Goal: Information Seeking & Learning: Understand process/instructions

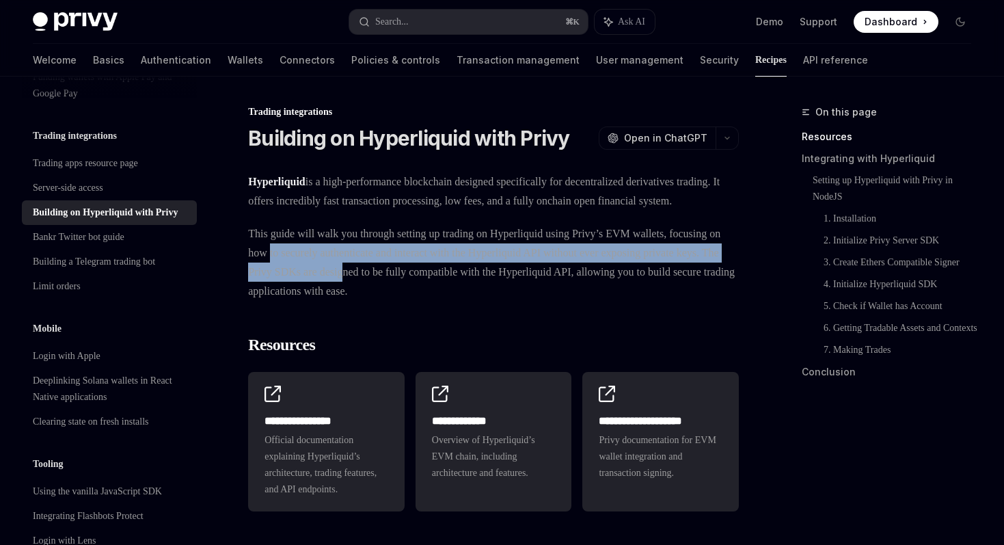
drag, startPoint x: 336, startPoint y: 271, endPoint x: 497, endPoint y: 293, distance: 162.9
click at [497, 293] on span "This guide will walk you through setting up trading on Hyperliquid using Privy’…" at bounding box center [493, 262] width 491 height 77
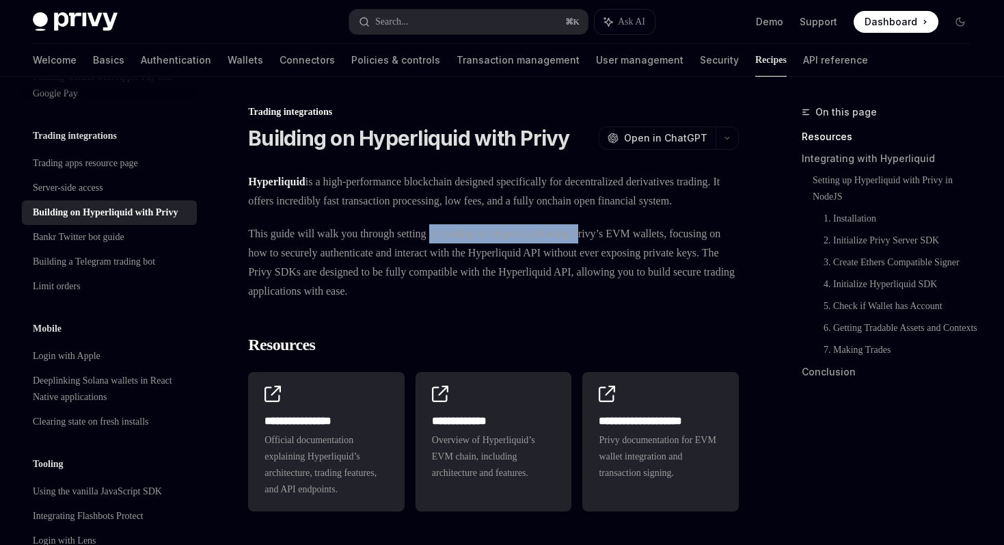
drag, startPoint x: 455, startPoint y: 261, endPoint x: 626, endPoint y: 261, distance: 170.9
click at [626, 261] on span "This guide will walk you through setting up trading on Hyperliquid using Privy’…" at bounding box center [493, 262] width 491 height 77
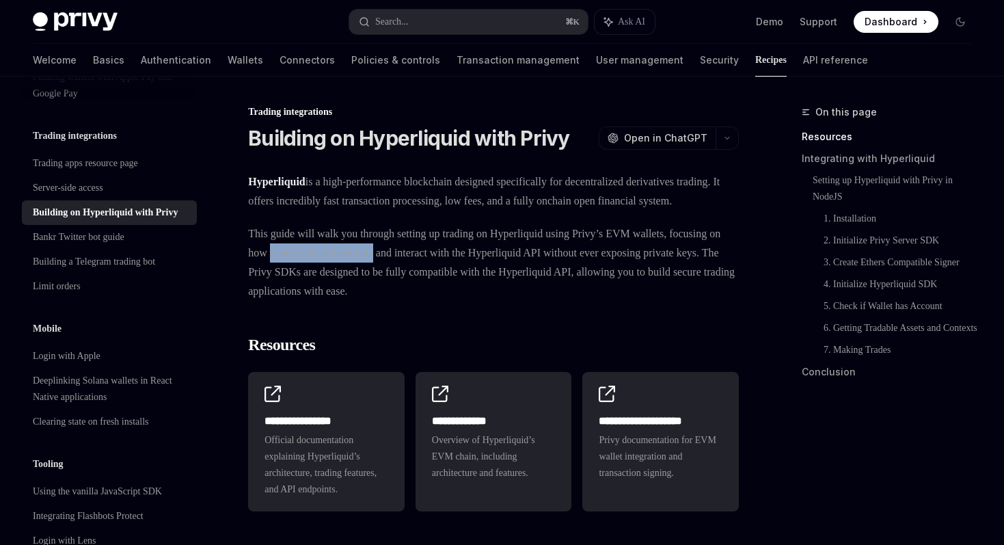
drag, startPoint x: 336, startPoint y: 275, endPoint x: 459, endPoint y: 275, distance: 123.8
click at [459, 275] on span "This guide will walk you through setting up trading on Hyperliquid using Privy’…" at bounding box center [493, 262] width 491 height 77
drag, startPoint x: 516, startPoint y: 271, endPoint x: 557, endPoint y: 271, distance: 41.7
click at [557, 271] on span "This guide will walk you through setting up trading on Hyperliquid using Privy’…" at bounding box center [493, 262] width 491 height 77
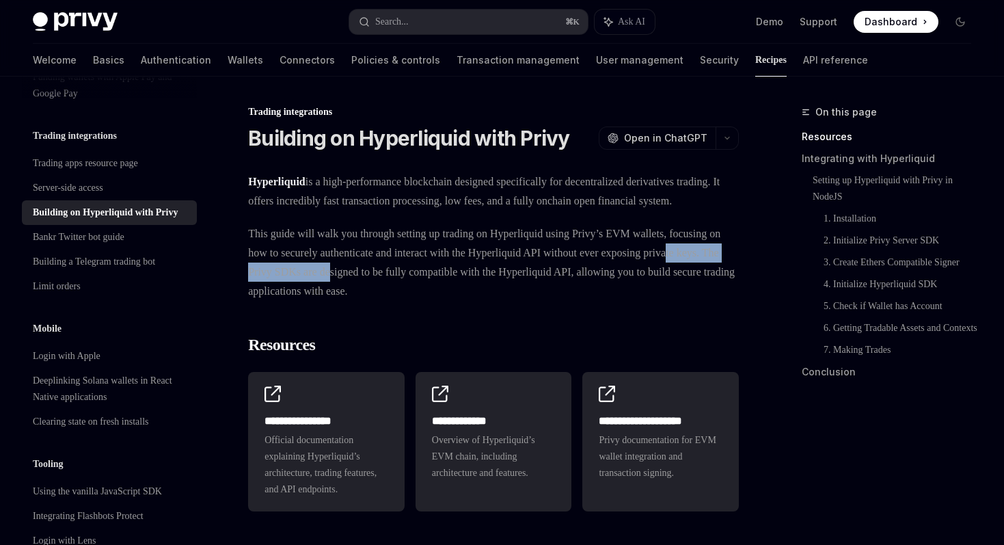
drag, startPoint x: 322, startPoint y: 285, endPoint x: 481, endPoint y: 290, distance: 159.4
click at [481, 290] on span "This guide will walk you through setting up trading on Hyperliquid using Privy’…" at bounding box center [493, 262] width 491 height 77
drag, startPoint x: 349, startPoint y: 290, endPoint x: 618, endPoint y: 290, distance: 269.4
click at [618, 290] on span "This guide will walk you through setting up trading on Hyperliquid using Privy’…" at bounding box center [493, 262] width 491 height 77
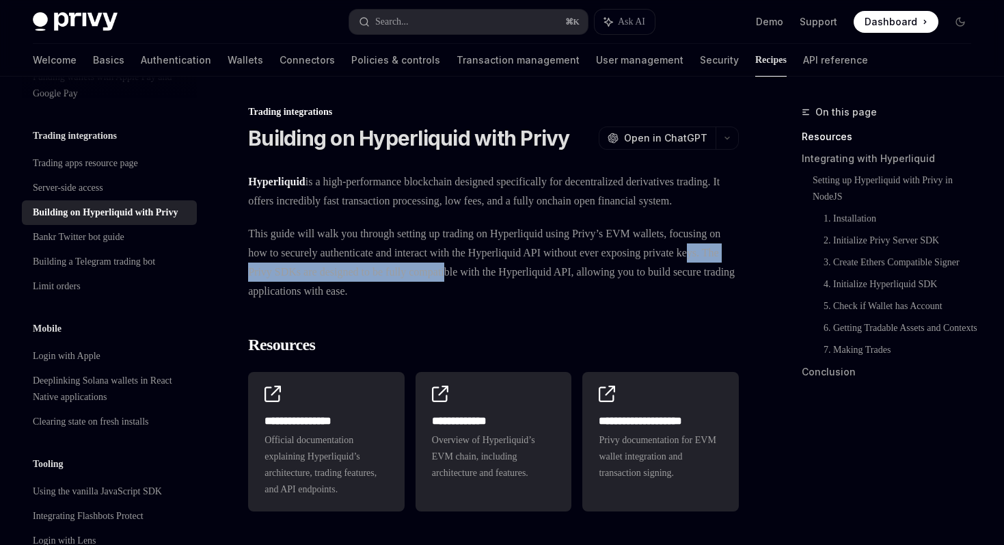
click at [618, 290] on span "This guide will walk you through setting up trading on Hyperliquid using Privy’…" at bounding box center [493, 262] width 491 height 77
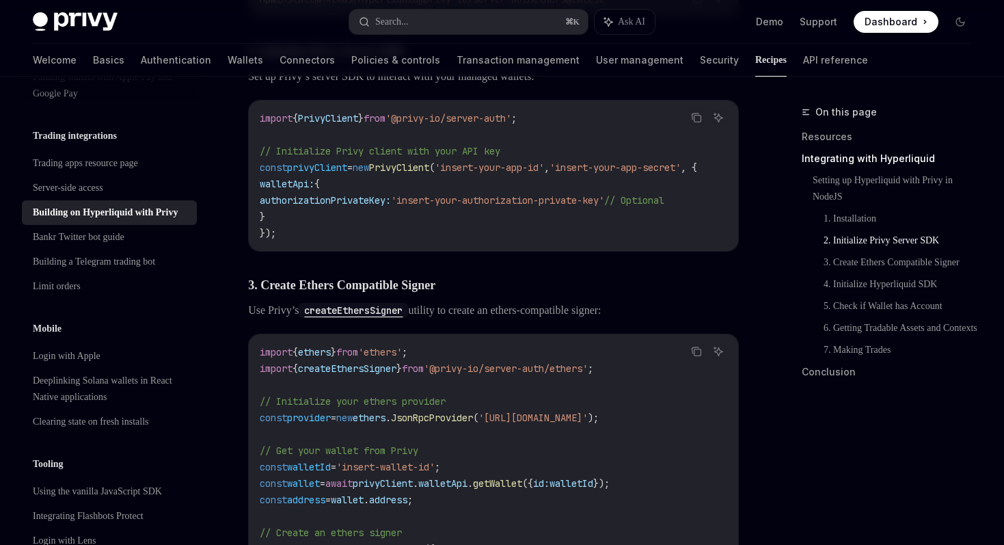
scroll to position [805, 0]
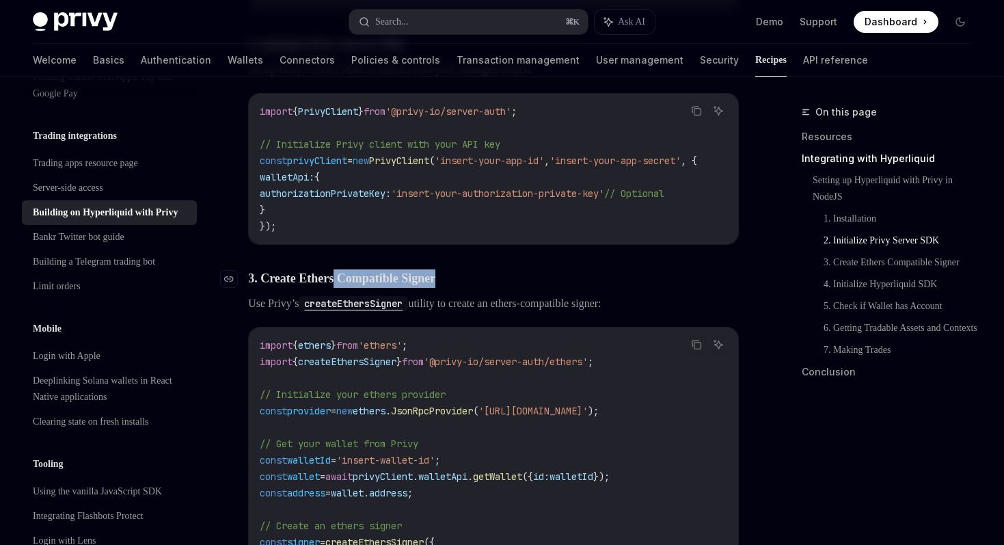
drag, startPoint x: 343, startPoint y: 314, endPoint x: 473, endPoint y: 315, distance: 129.9
click at [473, 288] on h4 "​ 3. Create Ethers Compatible Signer" at bounding box center [493, 278] width 491 height 18
drag, startPoint x: 367, startPoint y: 150, endPoint x: 526, endPoint y: 220, distance: 173.3
click at [526, 220] on code "import { PrivyClient } from '@privy-io/server-auth' ; // Initialize Privy clien…" at bounding box center [495, 168] width 470 height 131
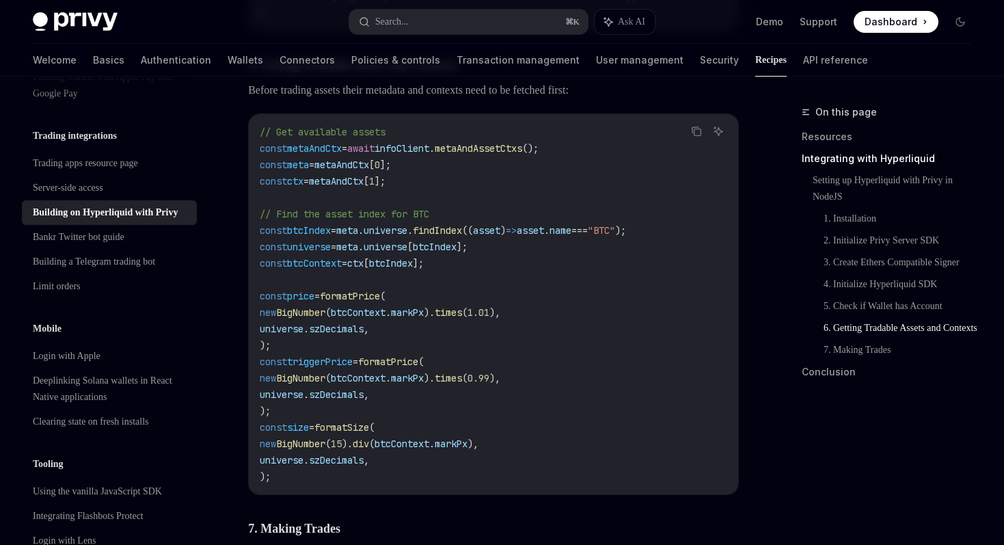
scroll to position [1898, 0]
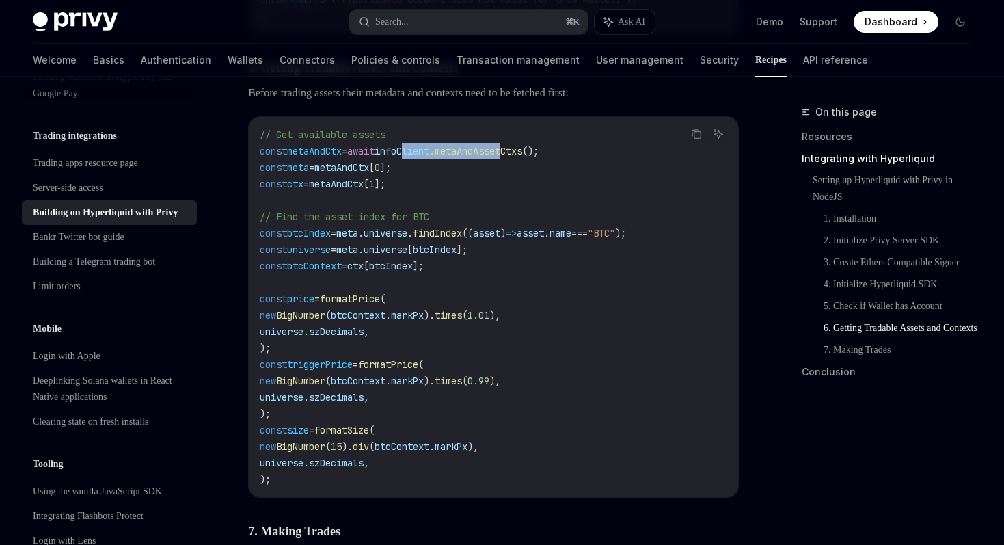
drag, startPoint x: 425, startPoint y: 190, endPoint x: 537, endPoint y: 190, distance: 112.1
click at [537, 157] on span "const metaAndCtx = await infoClient . [GEOGRAPHIC_DATA] ();" at bounding box center [399, 151] width 279 height 12
click at [522, 157] on span "metaAndAssetCtxs" at bounding box center [479, 151] width 88 height 12
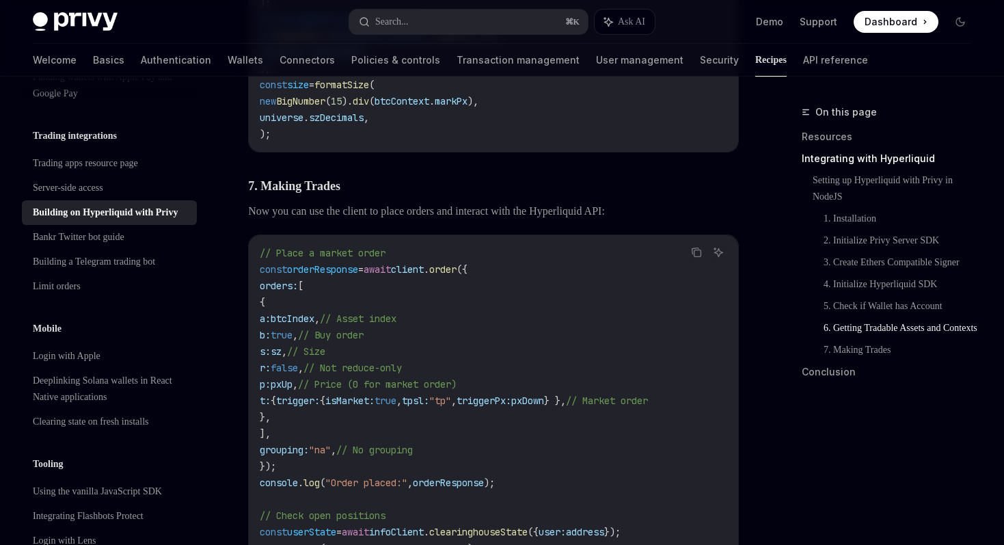
scroll to position [2245, 0]
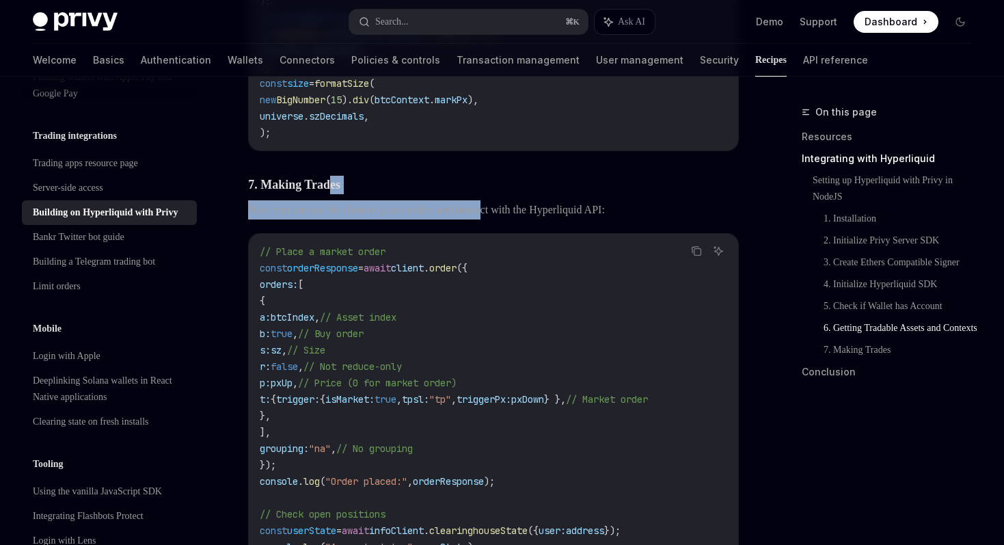
drag, startPoint x: 366, startPoint y: 239, endPoint x: 526, endPoint y: 256, distance: 161.5
click at [526, 219] on span "Now you can use the client to place orders and interact with the Hyperliquid AP…" at bounding box center [493, 209] width 491 height 19
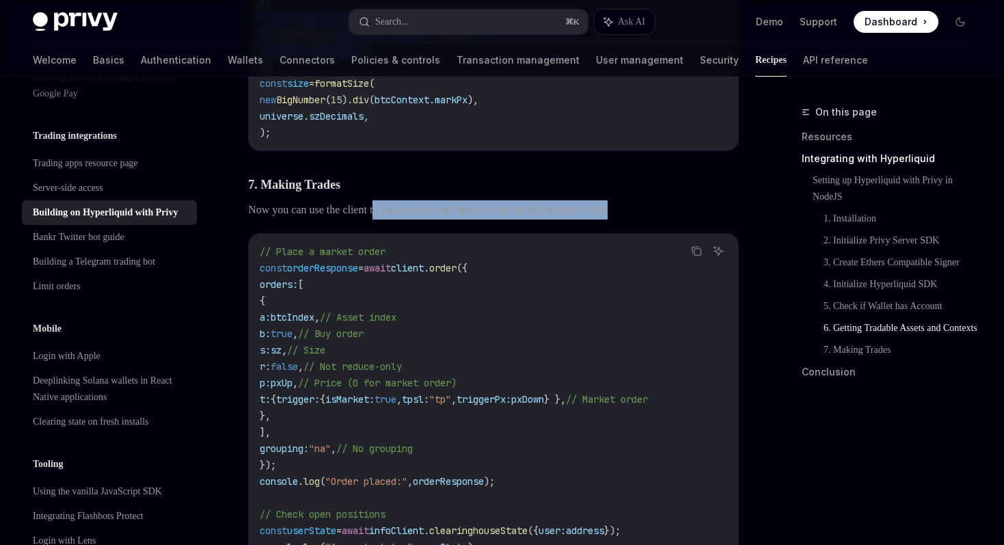
drag, startPoint x: 388, startPoint y: 265, endPoint x: 399, endPoint y: 250, distance: 18.2
click at [400, 219] on span "Now you can use the client to place orders and interact with the Hyperliquid AP…" at bounding box center [493, 209] width 491 height 19
drag, startPoint x: 357, startPoint y: 252, endPoint x: 585, endPoint y: 252, distance: 228.4
click at [585, 219] on span "Now you can use the client to place orders and interact with the Hyperliquid AP…" at bounding box center [493, 209] width 491 height 19
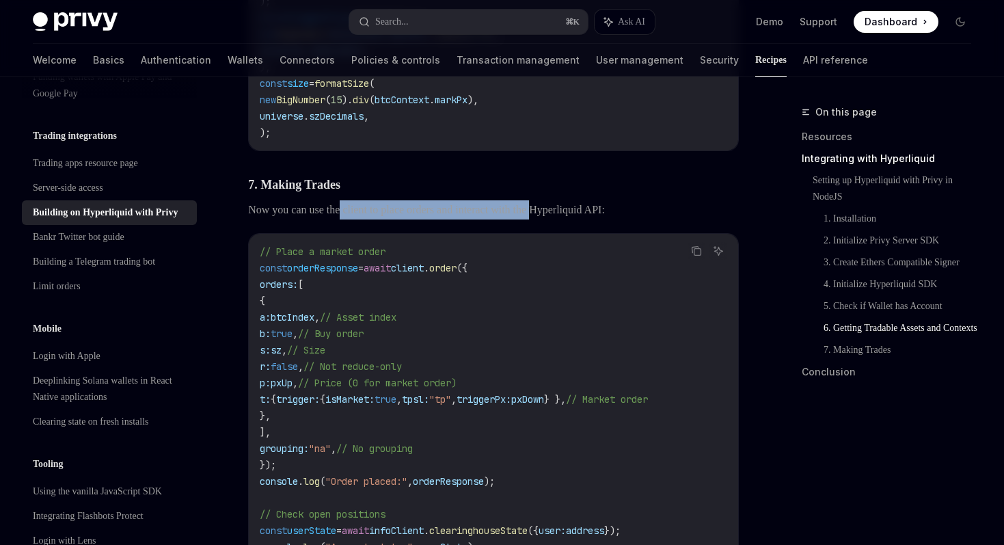
click at [585, 219] on span "Now you can use the client to place orders and interact with the Hyperliquid AP…" at bounding box center [493, 209] width 491 height 19
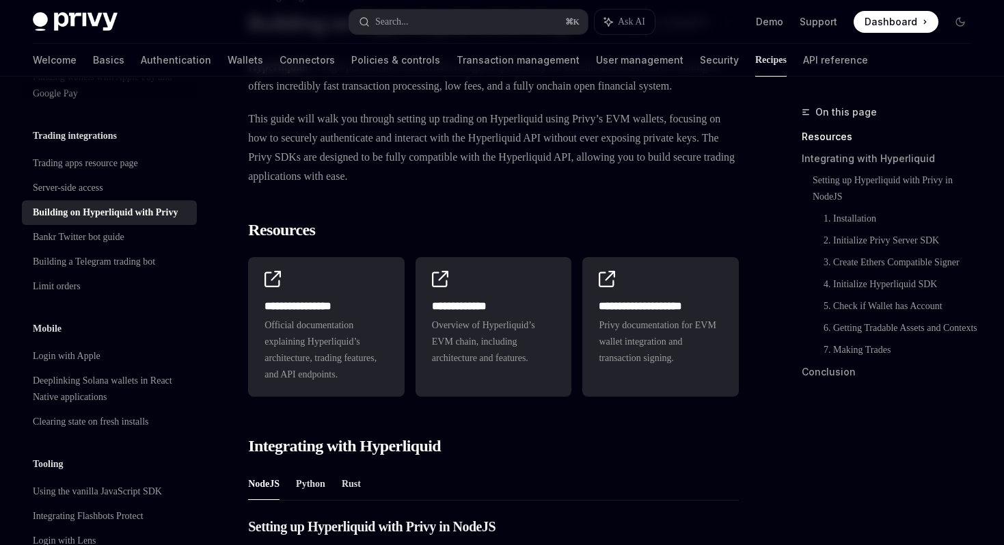
scroll to position [0, 0]
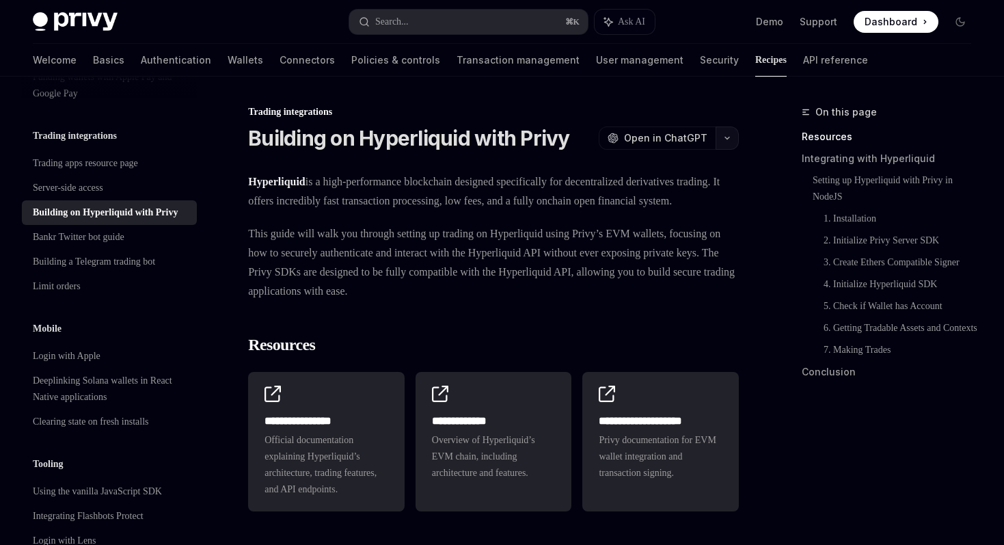
click at [725, 137] on icon "button" at bounding box center [727, 137] width 16 height 5
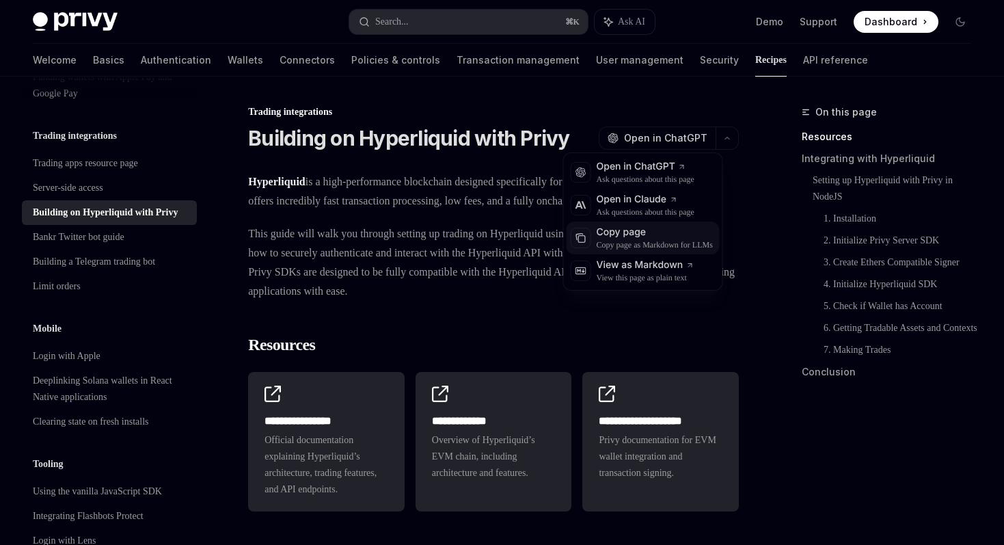
click at [659, 236] on div "Copy page" at bounding box center [655, 233] width 116 height 14
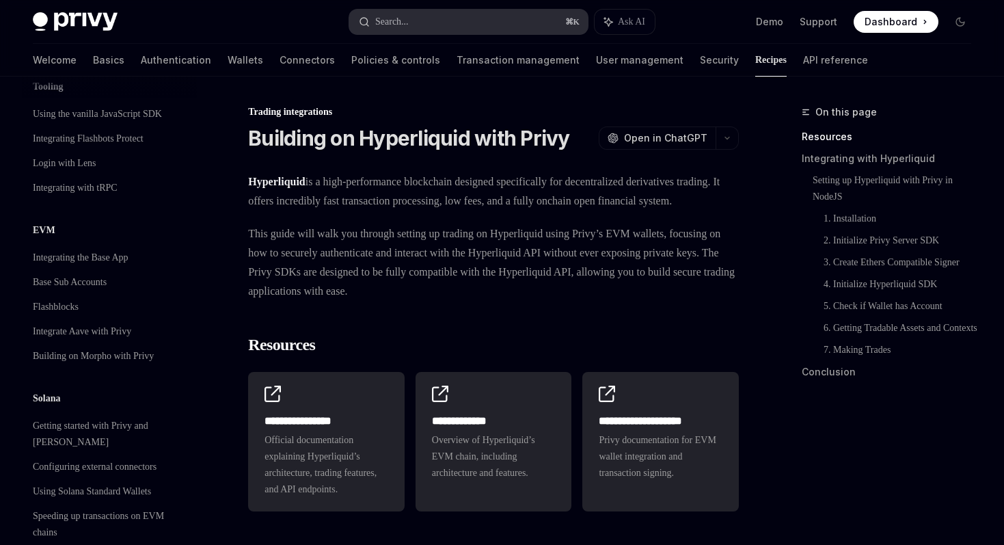
click at [538, 30] on button "Search... ⌘ K" at bounding box center [468, 22] width 239 height 25
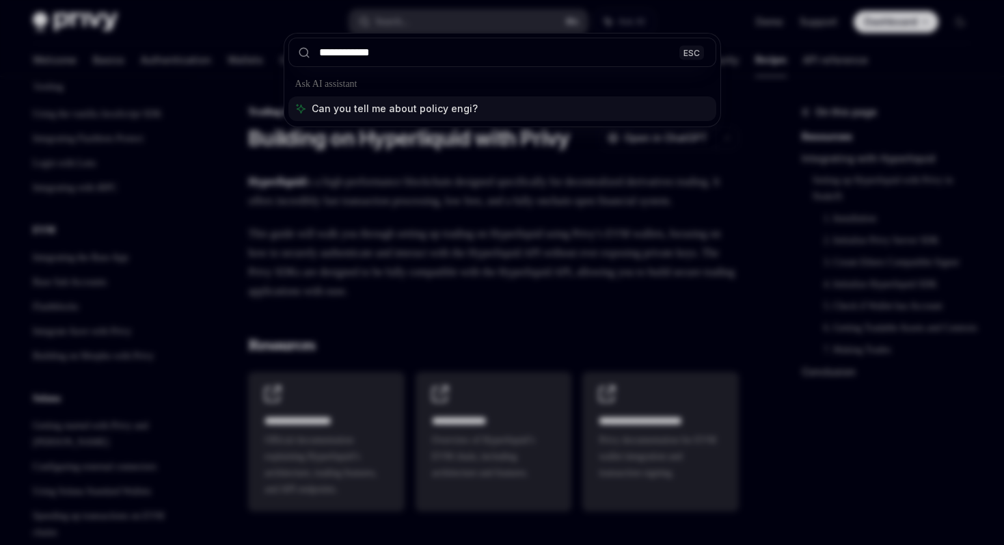
type input "**********"
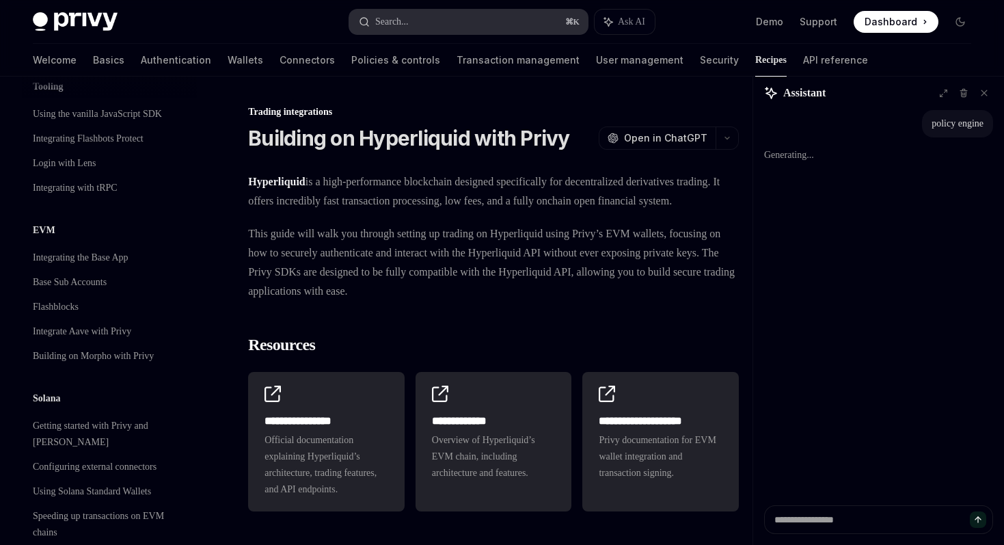
type textarea "*"
click at [492, 29] on button "Search... ⌘ K" at bounding box center [468, 22] width 239 height 25
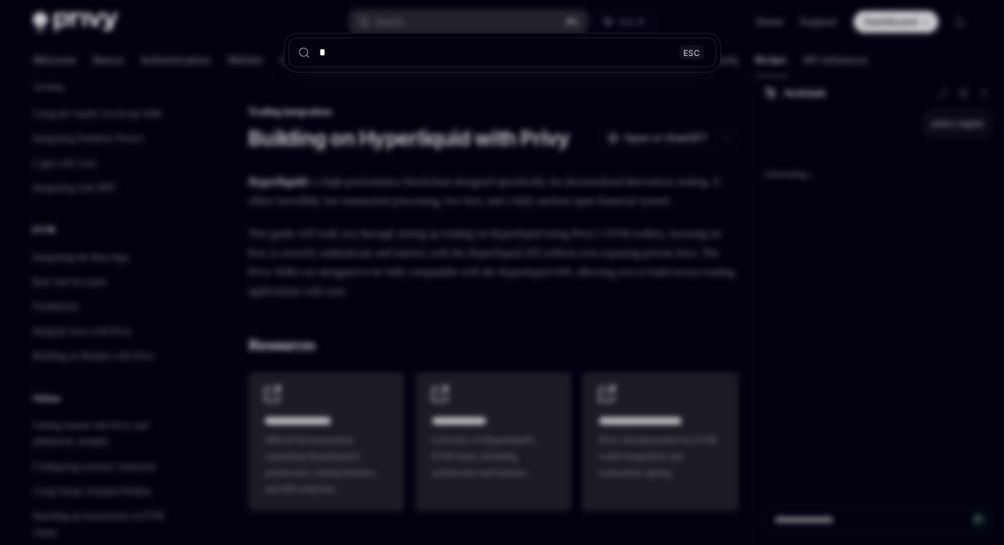
type input "**"
type textarea "*"
type input "***"
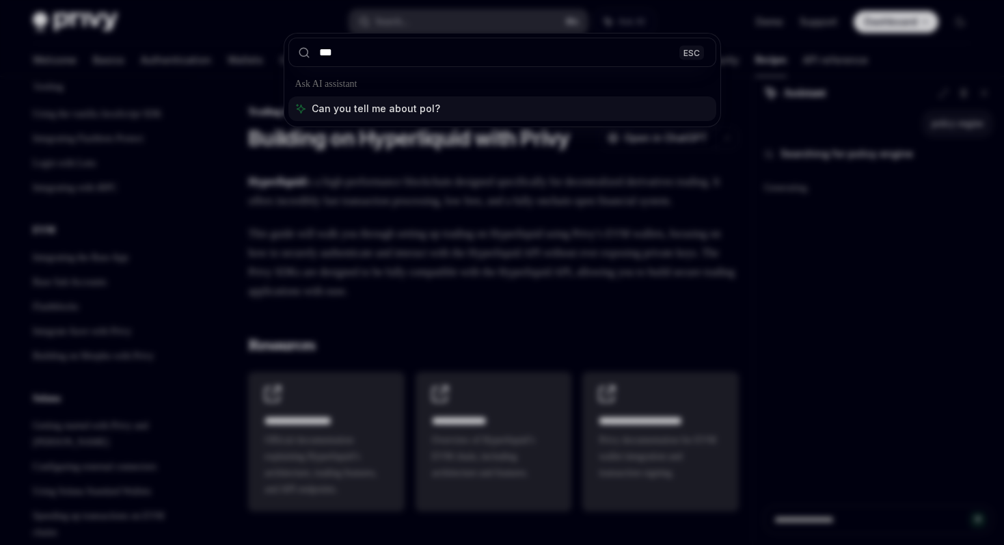
type textarea "*"
type input "*********"
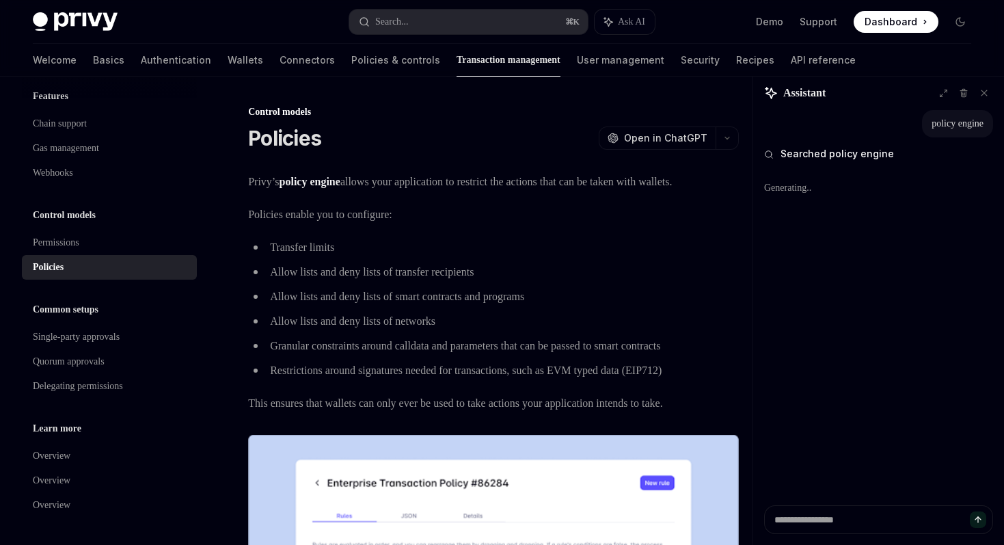
drag, startPoint x: 492, startPoint y: 191, endPoint x: 503, endPoint y: 187, distance: 11.7
click at [503, 187] on span "Privy’s policy engine allows your application to restrict the actions that can …" at bounding box center [493, 181] width 491 height 19
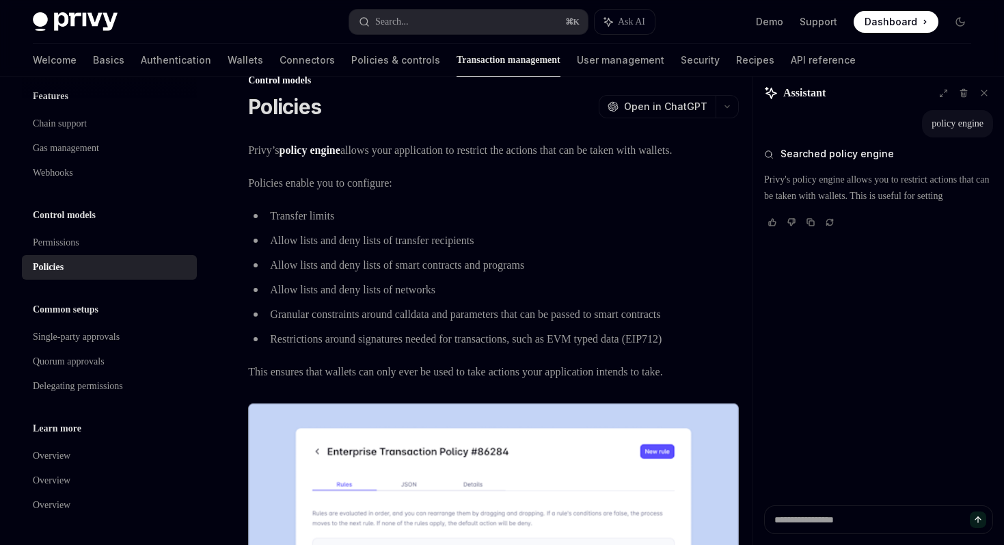
scroll to position [33, 0]
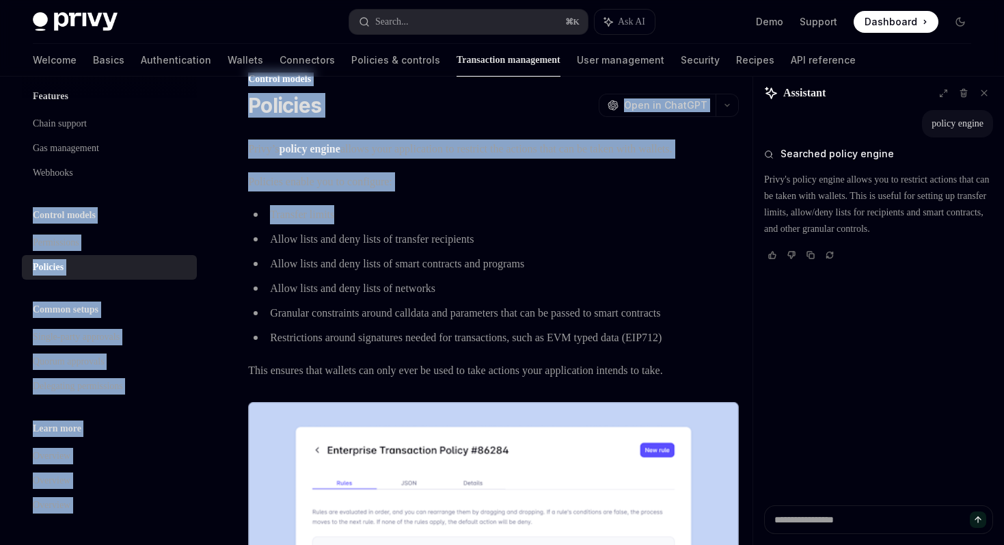
drag, startPoint x: 185, startPoint y: 197, endPoint x: 388, endPoint y: 243, distance: 207.7
click at [388, 243] on ul "Transfer limits Allow lists and deny lists of transfer recipients Allow lists a…" at bounding box center [493, 276] width 491 height 142
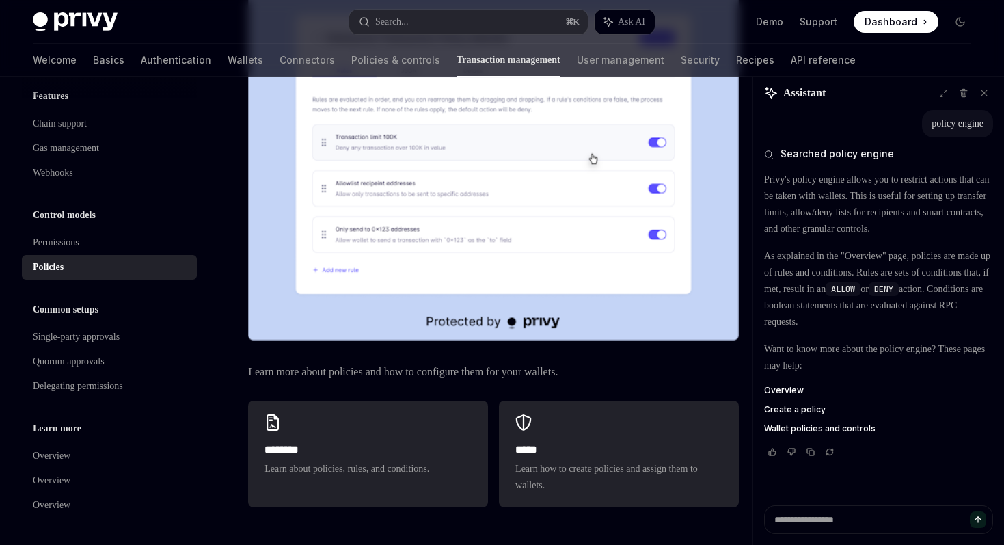
scroll to position [674, 0]
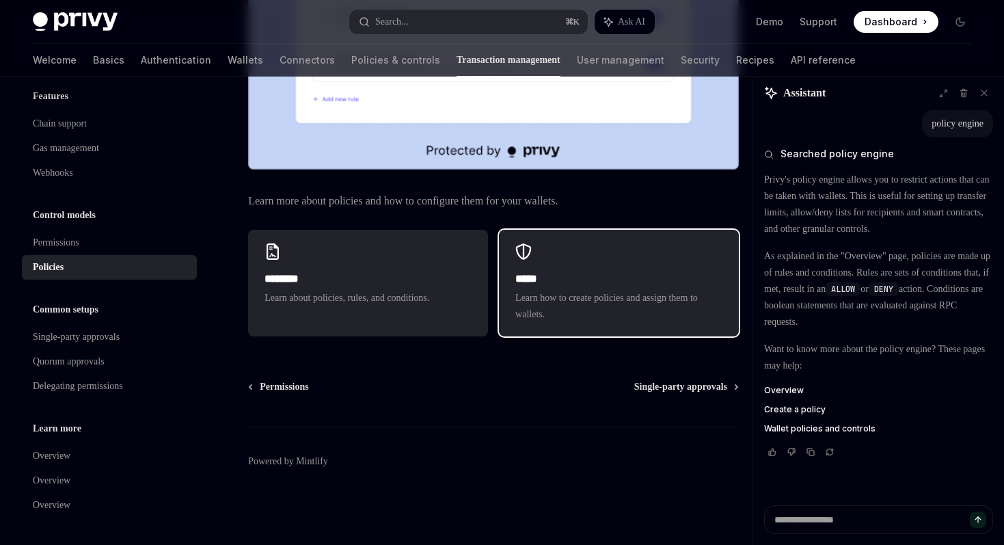
click at [596, 285] on h2 "*****" at bounding box center [619, 279] width 207 height 16
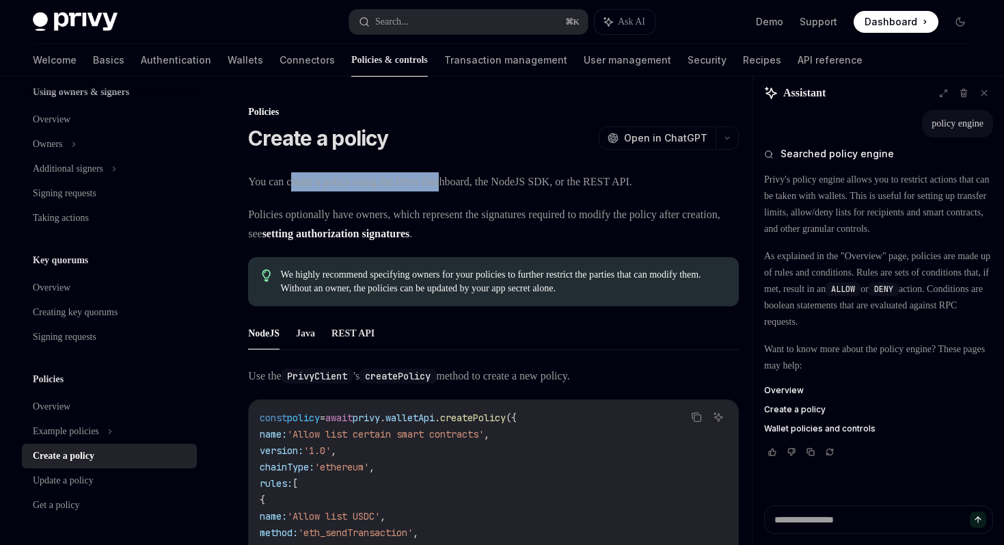
drag, startPoint x: 299, startPoint y: 184, endPoint x: 468, endPoint y: 184, distance: 168.9
click at [468, 184] on span "You can create a policy using the Privy Dashboard, the NodeJS SDK, or the REST …" at bounding box center [493, 181] width 491 height 19
drag, startPoint x: 511, startPoint y: 191, endPoint x: 598, endPoint y: 191, distance: 86.2
click at [598, 191] on div "You can create a policy using the Privy Dashboard, the NodeJS SDK, or the REST …" at bounding box center [493, 479] width 491 height 614
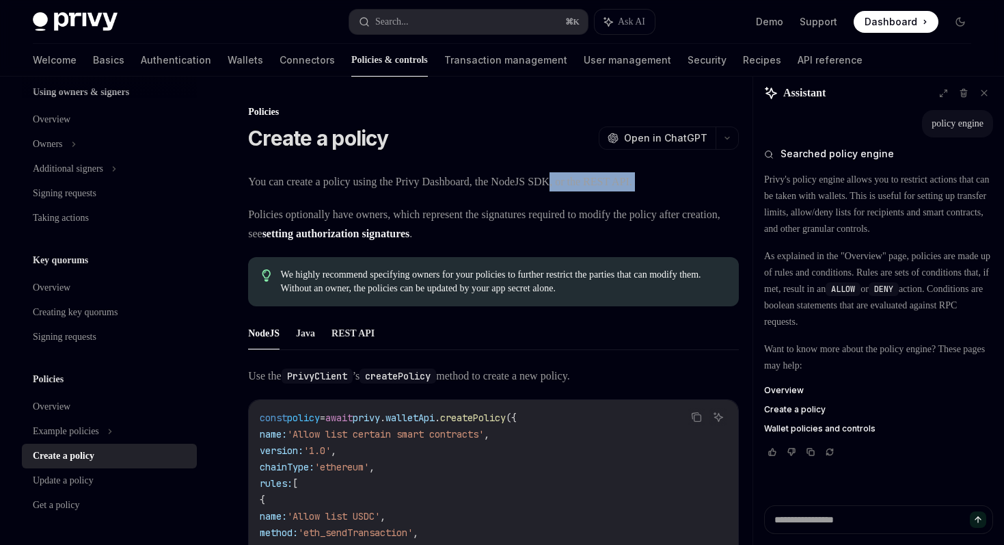
click at [598, 191] on span "You can create a policy using the Privy Dashboard, the NodeJS SDK, or the REST …" at bounding box center [493, 181] width 491 height 19
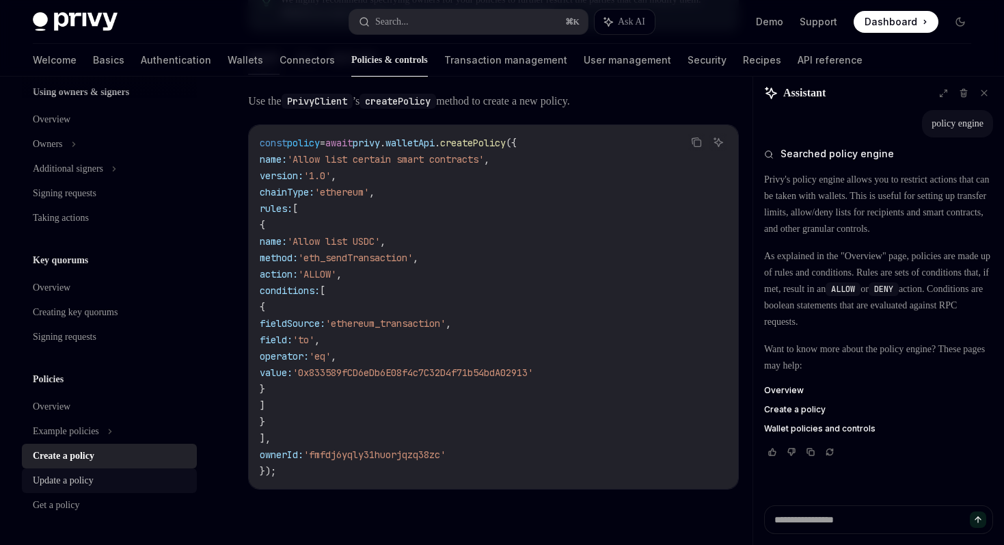
scroll to position [299, 0]
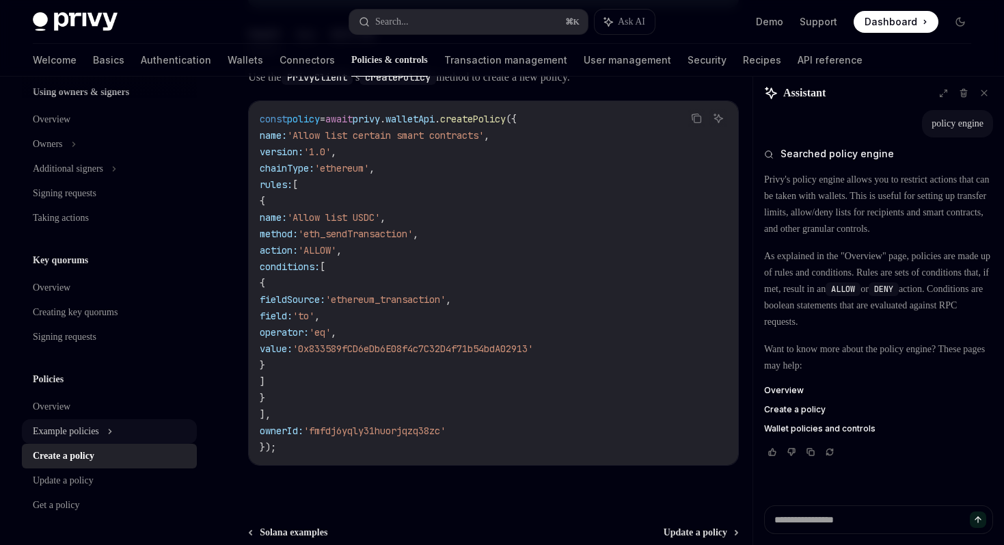
type textarea "*"
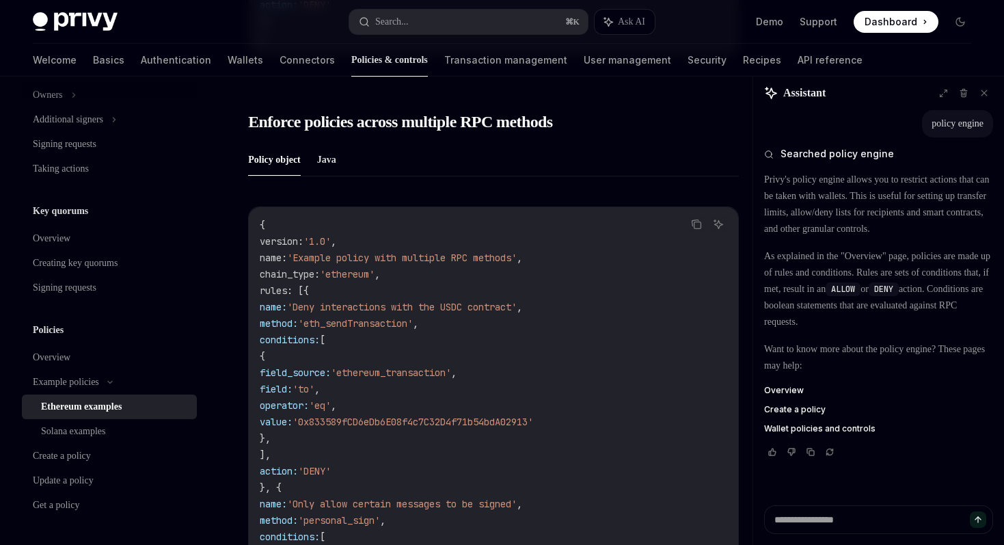
scroll to position [2891, 0]
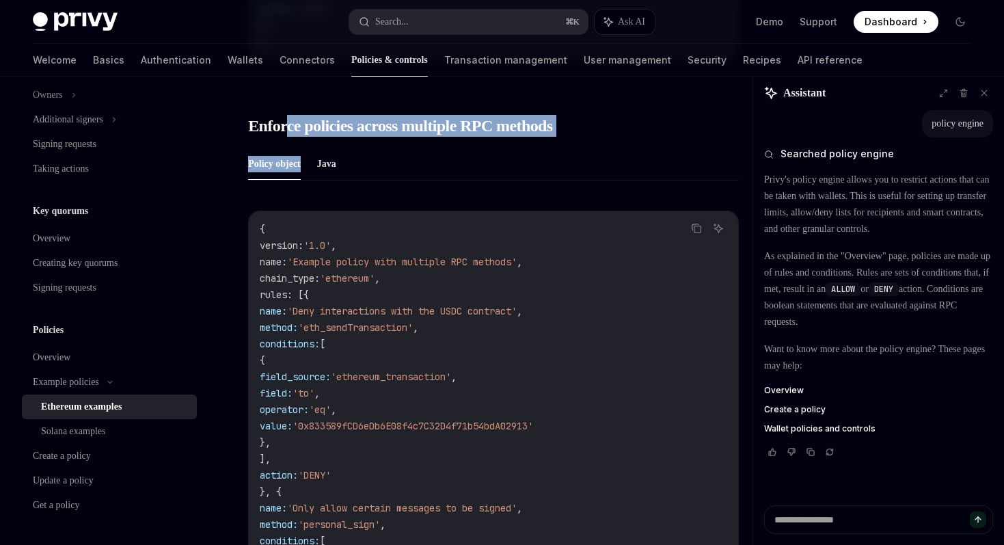
drag, startPoint x: 291, startPoint y: 132, endPoint x: 535, endPoint y: 158, distance: 245.5
click at [535, 158] on ul "Policy object Java" at bounding box center [493, 164] width 491 height 33
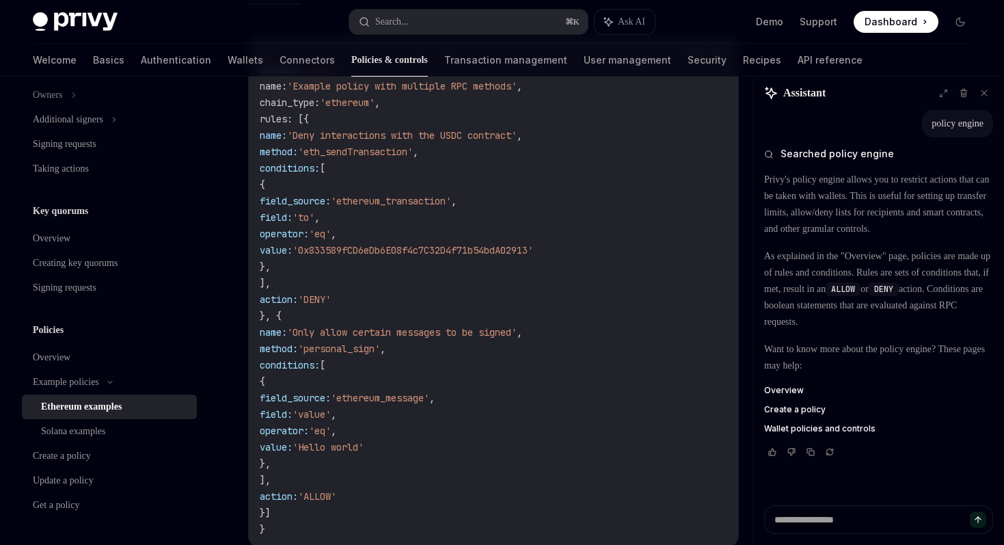
scroll to position [3056, 0]
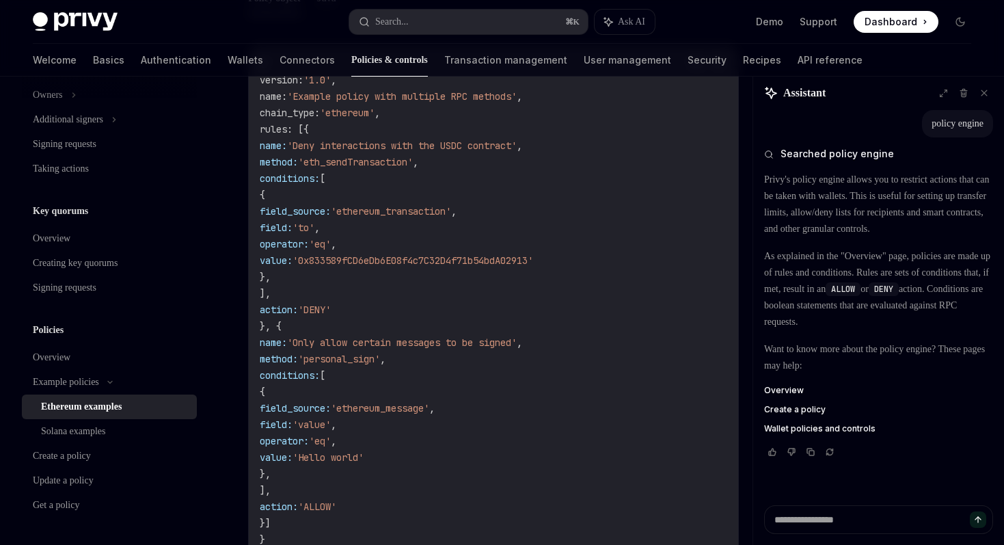
drag, startPoint x: 310, startPoint y: 252, endPoint x: 369, endPoint y: 329, distance: 97.0
click at [369, 329] on code "{ version : '1.0' , name : 'Example policy with multiple RPC methods' , chain_t…" at bounding box center [494, 301] width 468 height 492
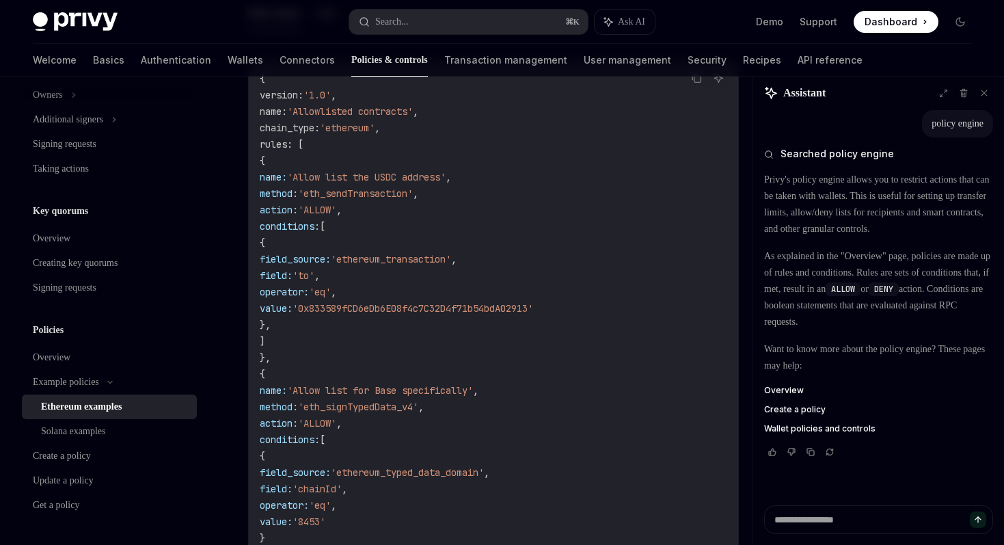
scroll to position [0, 0]
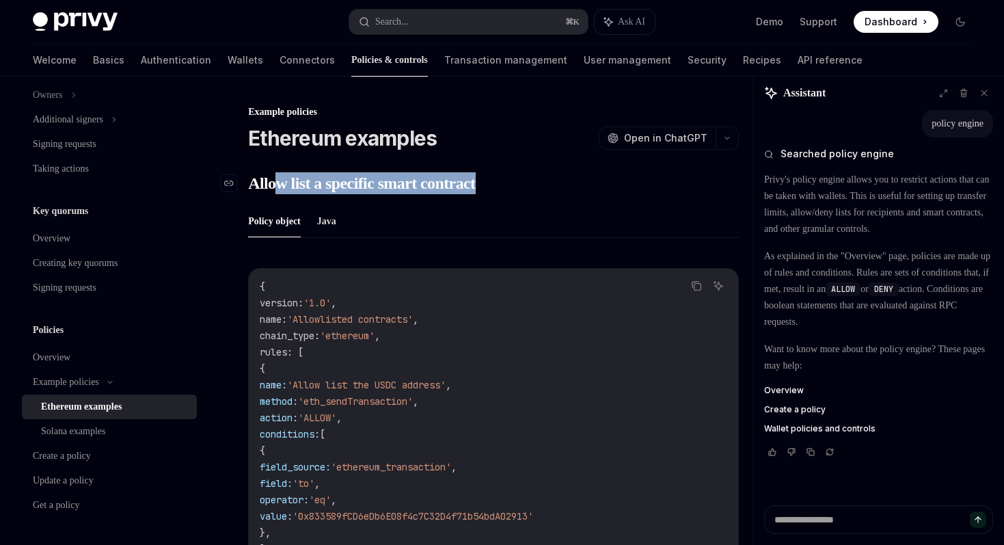
drag, startPoint x: 295, startPoint y: 187, endPoint x: 520, endPoint y: 187, distance: 225.6
click at [520, 187] on h2 "​ Allow list a specific smart contract" at bounding box center [493, 183] width 491 height 22
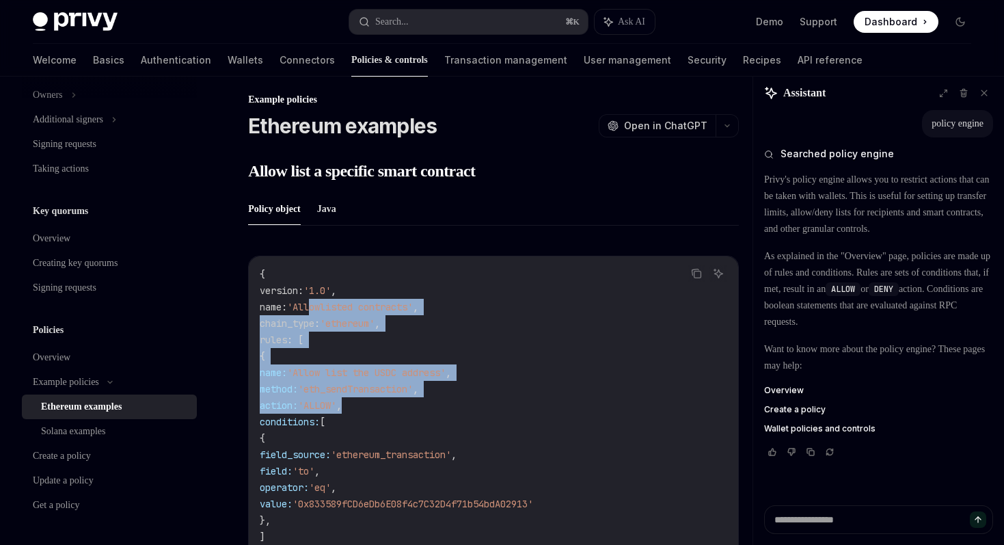
drag, startPoint x: 357, startPoint y: 301, endPoint x: 418, endPoint y: 407, distance: 122.6
click at [422, 406] on code "{ version : '1.0' , name : 'Allowlisted contracts' , chain_type : 'ethereum' , …" at bounding box center [494, 537] width 468 height 542
click at [342, 407] on span "," at bounding box center [338, 405] width 5 height 12
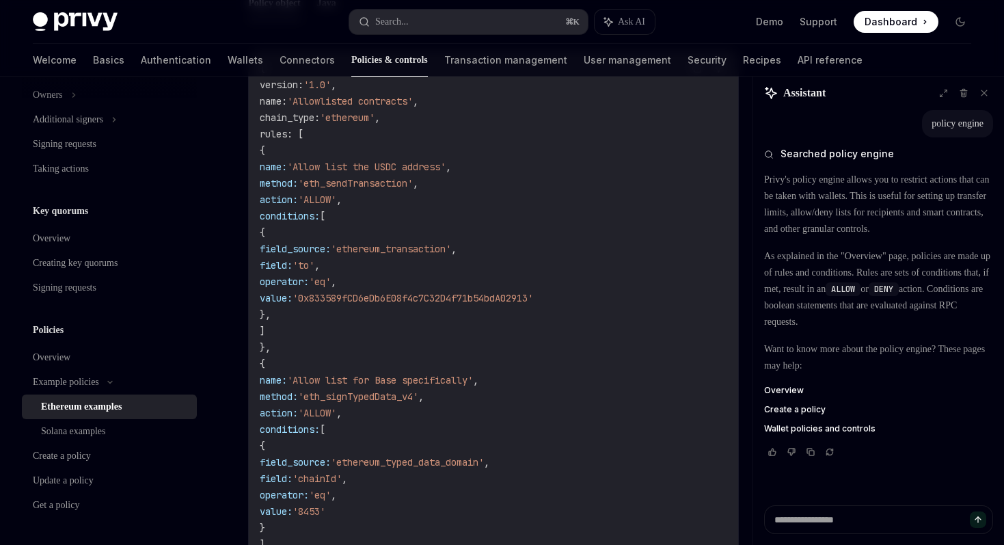
scroll to position [219, 0]
